Goal: Communication & Community: Answer question/provide support

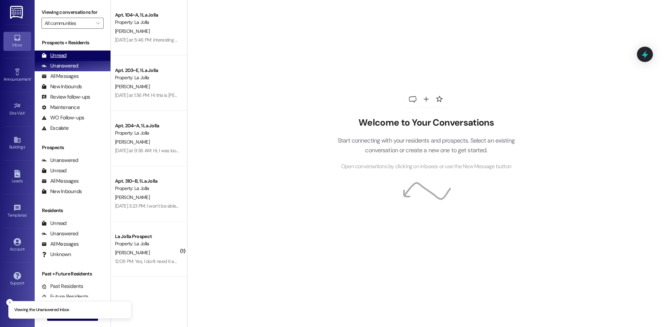
click at [70, 59] on div "Unread (0)" at bounding box center [73, 56] width 76 height 10
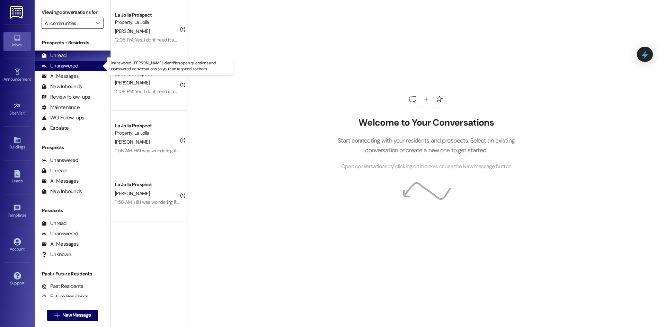
click at [85, 70] on div "Unanswered (0)" at bounding box center [73, 66] width 76 height 10
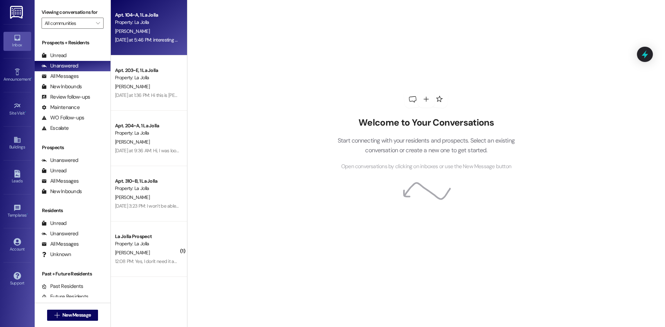
click at [133, 43] on div "[DATE] at 5:46 PM: interesting because i am all registered for classes i'll cal…" at bounding box center [146, 40] width 65 height 9
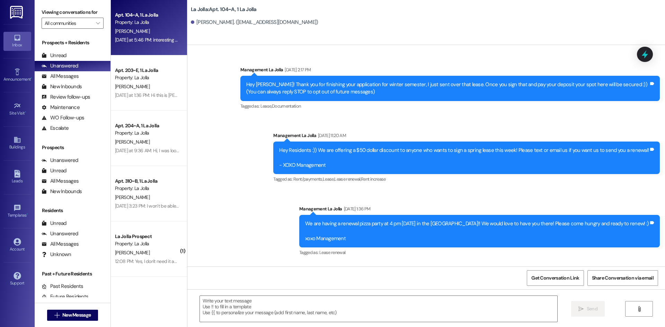
scroll to position [5016, 0]
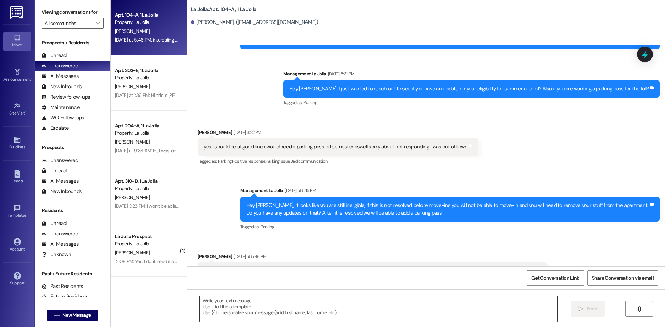
click at [275, 303] on textarea at bounding box center [379, 309] width 358 height 26
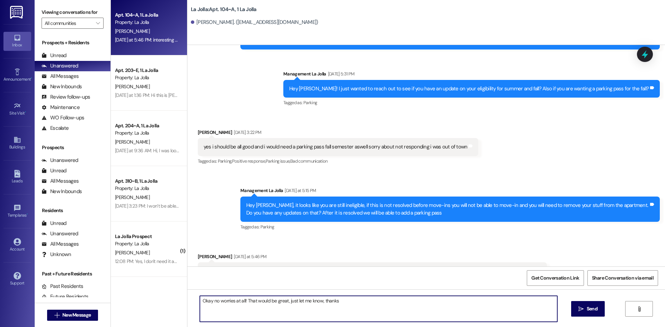
type textarea "Okay no worries at all! That would be great, just let me know, thanks!"
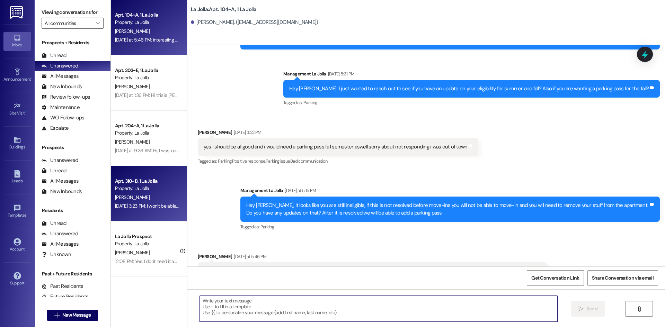
scroll to position [5016, 0]
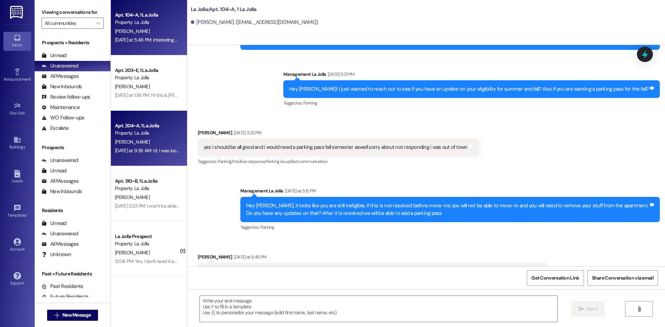
click at [149, 148] on div "[DATE] at 9:36 AM: Hi, I was looking at my monthly rent for this semester and i…" at bounding box center [368, 151] width 507 height 6
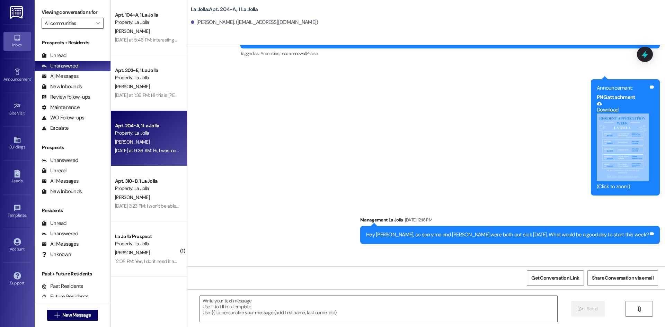
scroll to position [5940, 0]
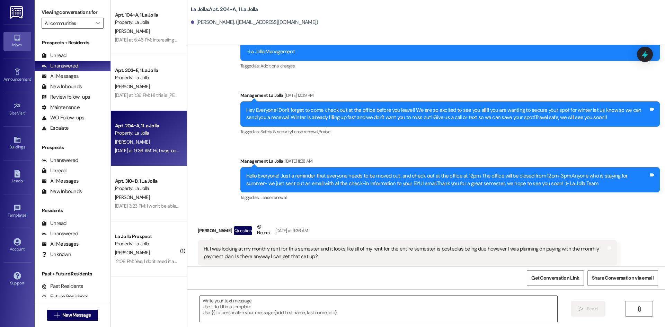
click at [211, 307] on textarea at bounding box center [379, 309] width 358 height 26
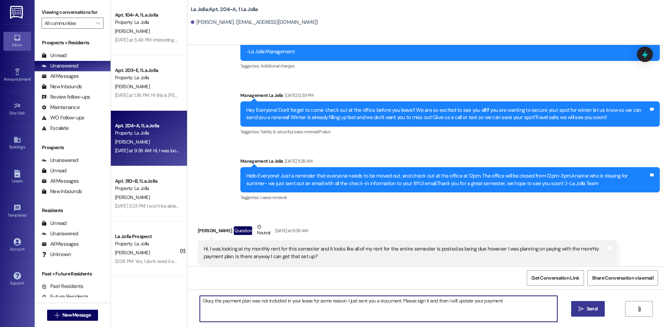
type textarea "Okay, the payment plan was not included in your lease for some reason. I just s…"
click at [599, 310] on button " Send" at bounding box center [588, 309] width 34 height 16
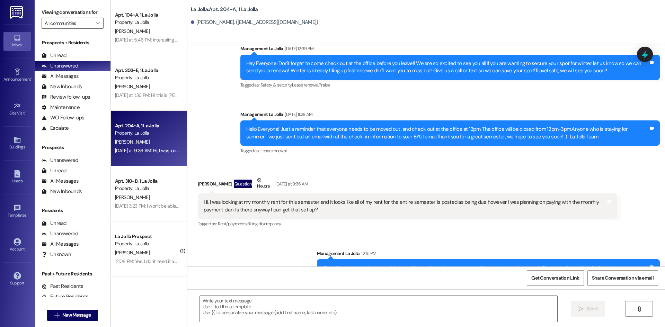
scroll to position [5988, 0]
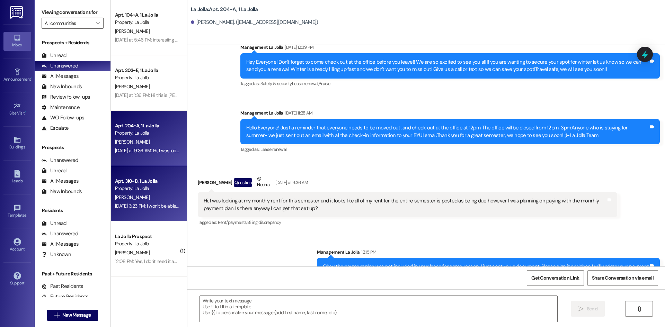
click at [150, 197] on div "[PERSON_NAME]" at bounding box center [146, 197] width 65 height 9
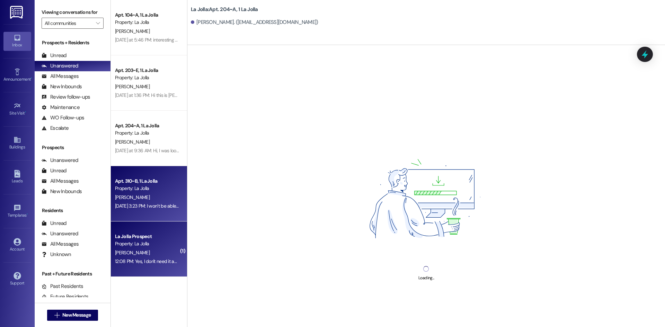
click at [159, 251] on div "[PERSON_NAME]" at bounding box center [146, 253] width 65 height 9
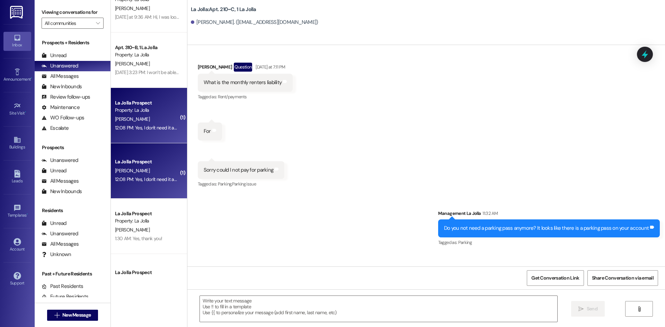
scroll to position [139, 0]
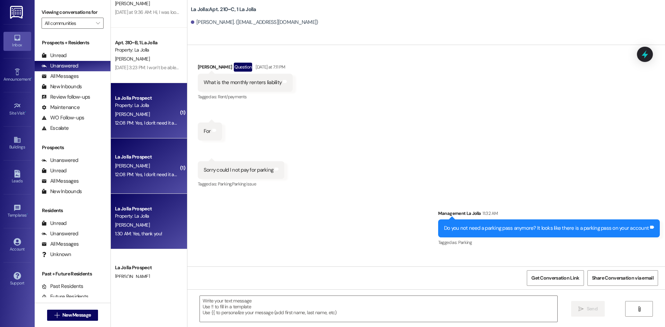
click at [145, 216] on div "Property: La Jolla" at bounding box center [147, 216] width 64 height 7
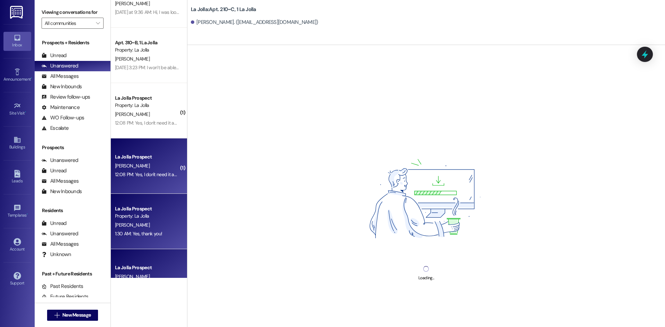
click at [143, 176] on div "12:08 PM: Yes, I don't need it anymore 12:08 PM: Yes, I don't need it anymore" at bounding box center [152, 175] width 74 height 6
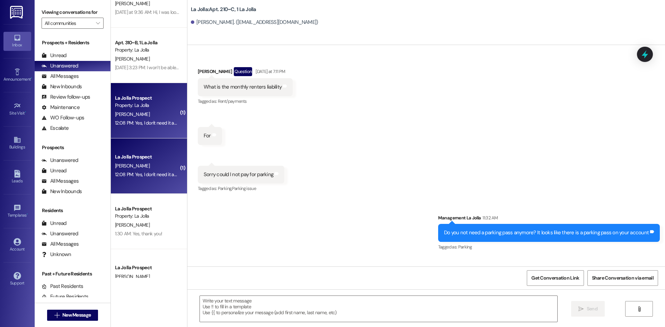
scroll to position [11498, 0]
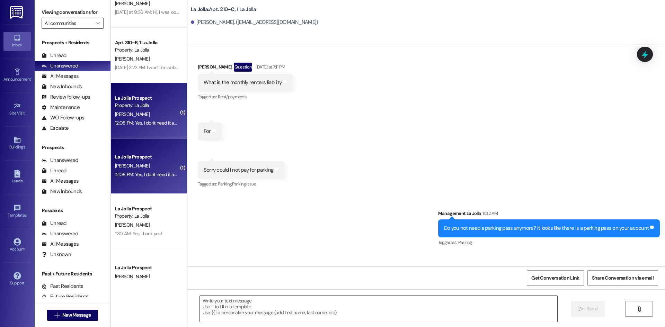
click at [253, 311] on textarea at bounding box center [379, 309] width 358 height 26
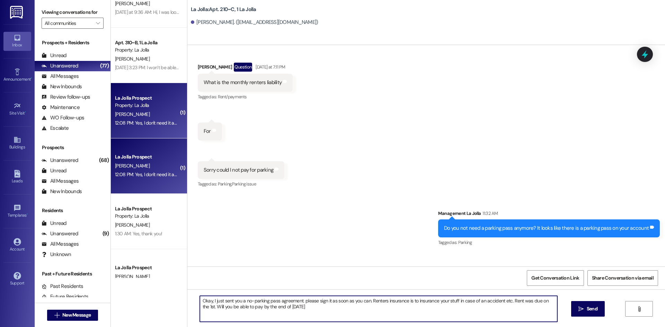
type textarea "Okay, I just sent you a no-parking pass agreement. please sign it as soon as yo…"
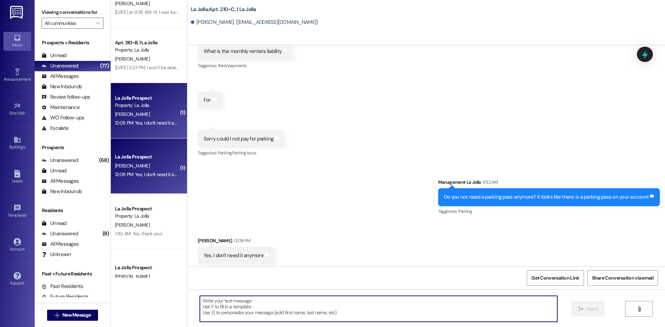
scroll to position [11554, 0]
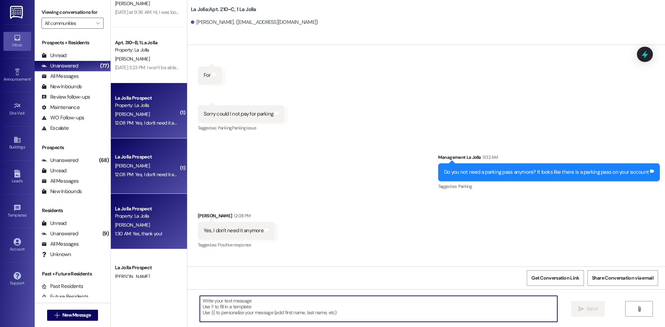
click at [129, 213] on div "Property: La Jolla" at bounding box center [147, 216] width 64 height 7
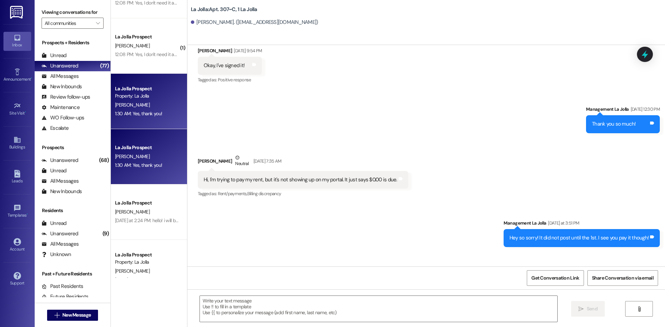
scroll to position [277, 0]
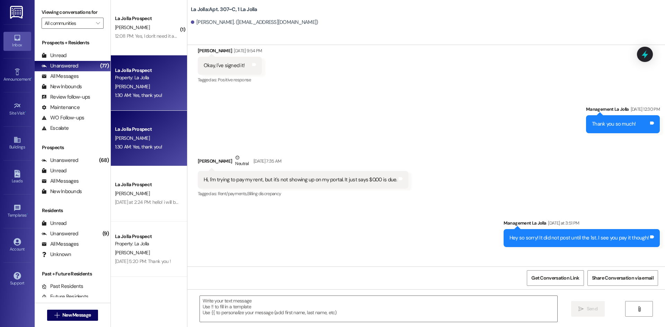
click at [155, 199] on div "[DATE] at 2:24 PM: hello! i will be paying for my fall semester rent with the F…" at bounding box center [146, 202] width 65 height 9
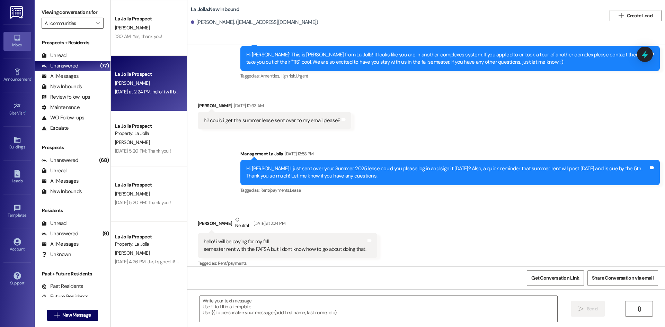
scroll to position [416, 0]
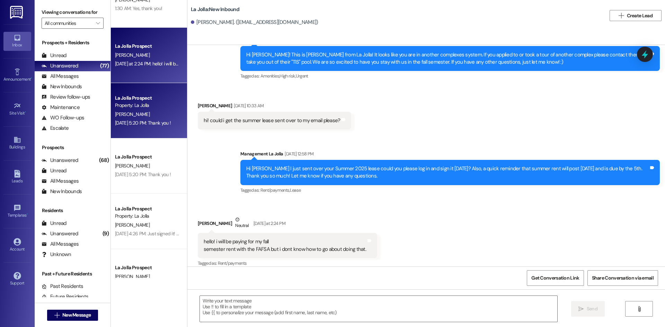
click at [150, 138] on div "La Jolla Prospect Property: La [PERSON_NAME] [DATE] 5:20 PM: Thank you ! [DATE]…" at bounding box center [149, 110] width 76 height 55
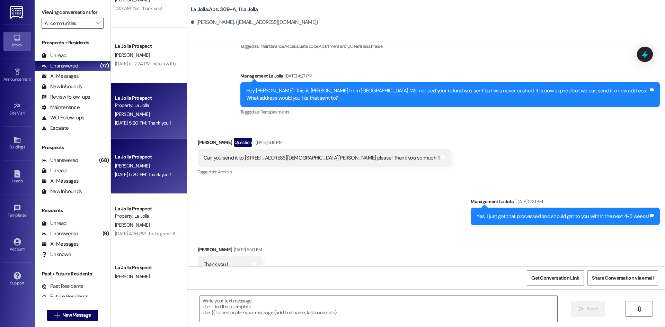
scroll to position [3033, 0]
